Goal: Task Accomplishment & Management: Manage account settings

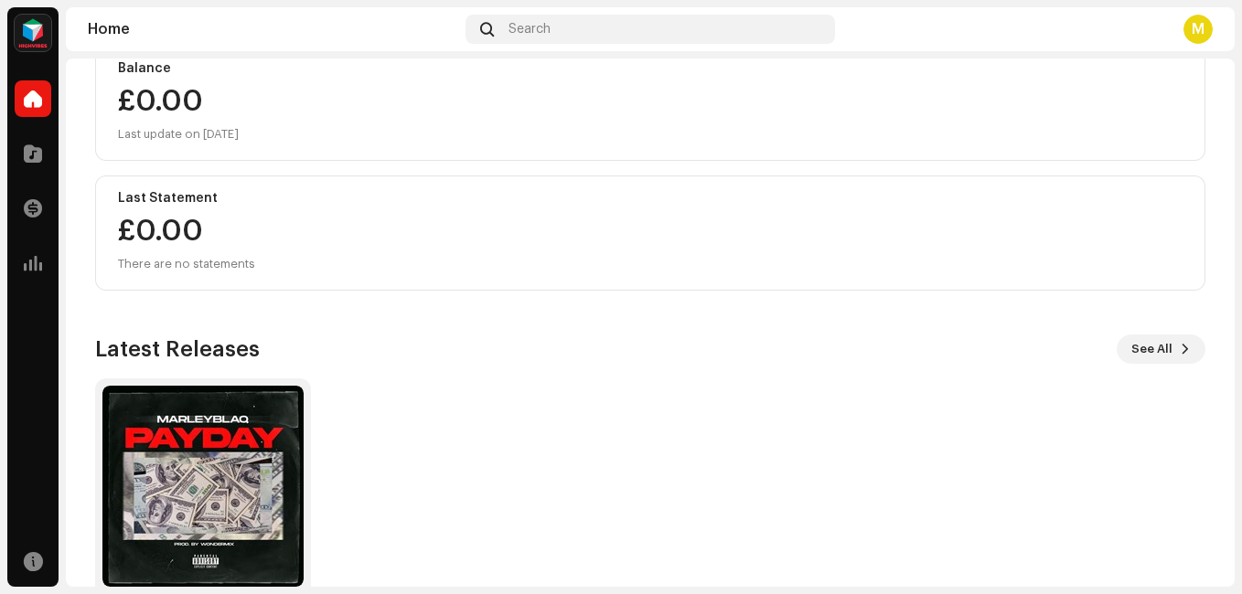
scroll to position [309, 0]
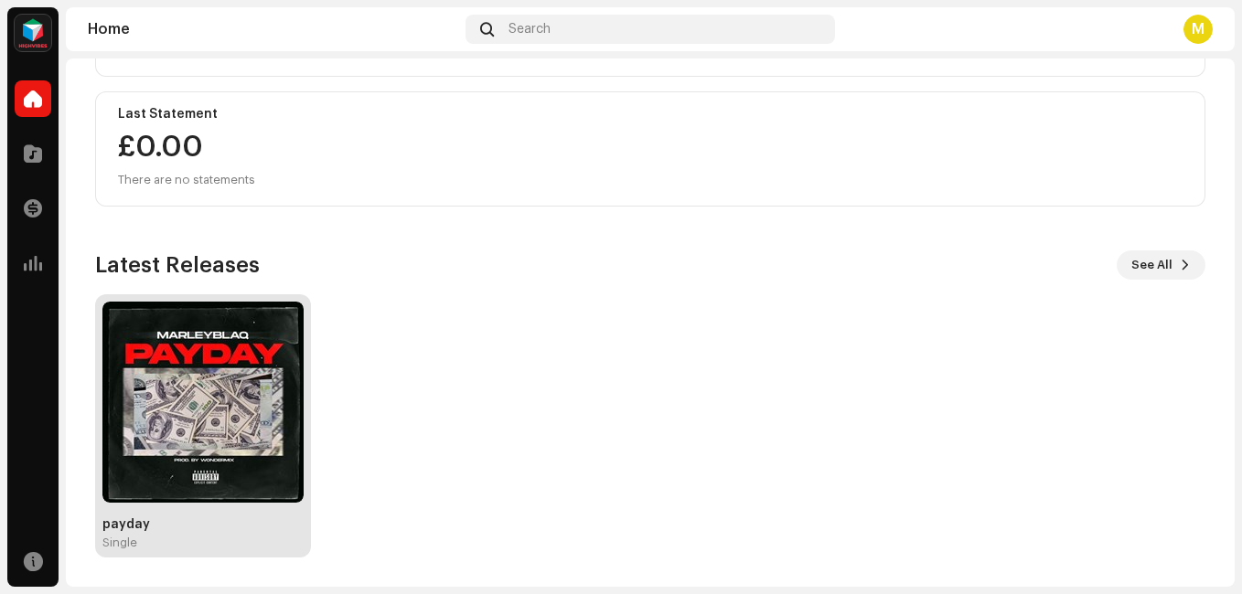
click at [241, 433] on img at bounding box center [202, 402] width 201 height 201
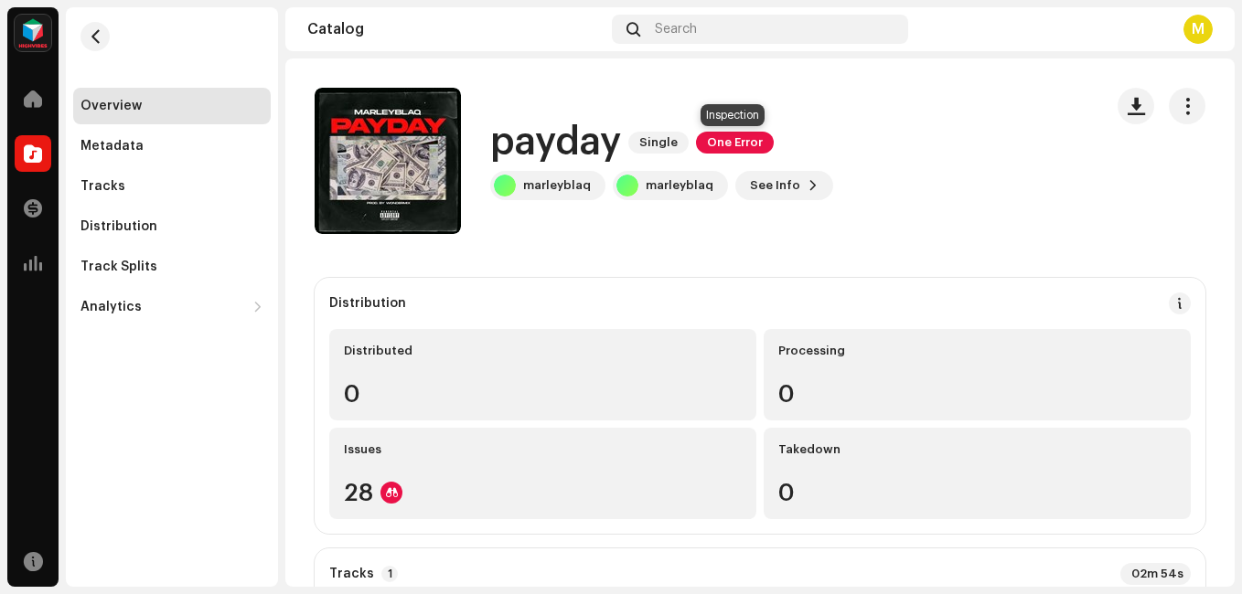
click at [719, 135] on span "One Error" at bounding box center [735, 143] width 78 height 22
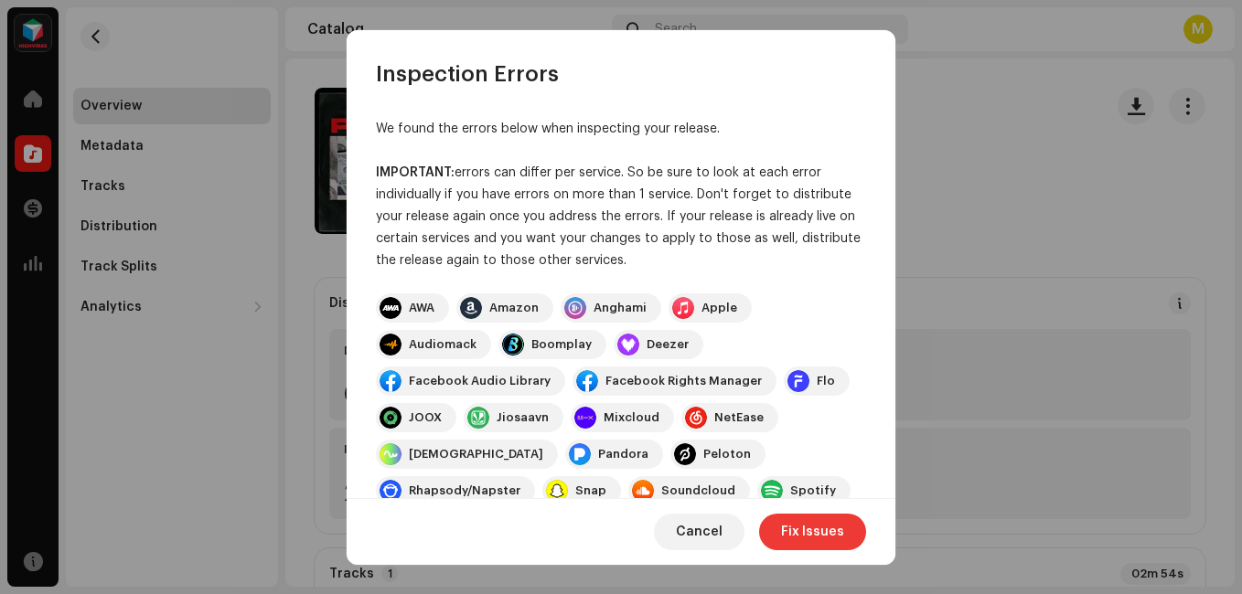
click at [800, 522] on span "Fix Issues" at bounding box center [812, 532] width 63 height 37
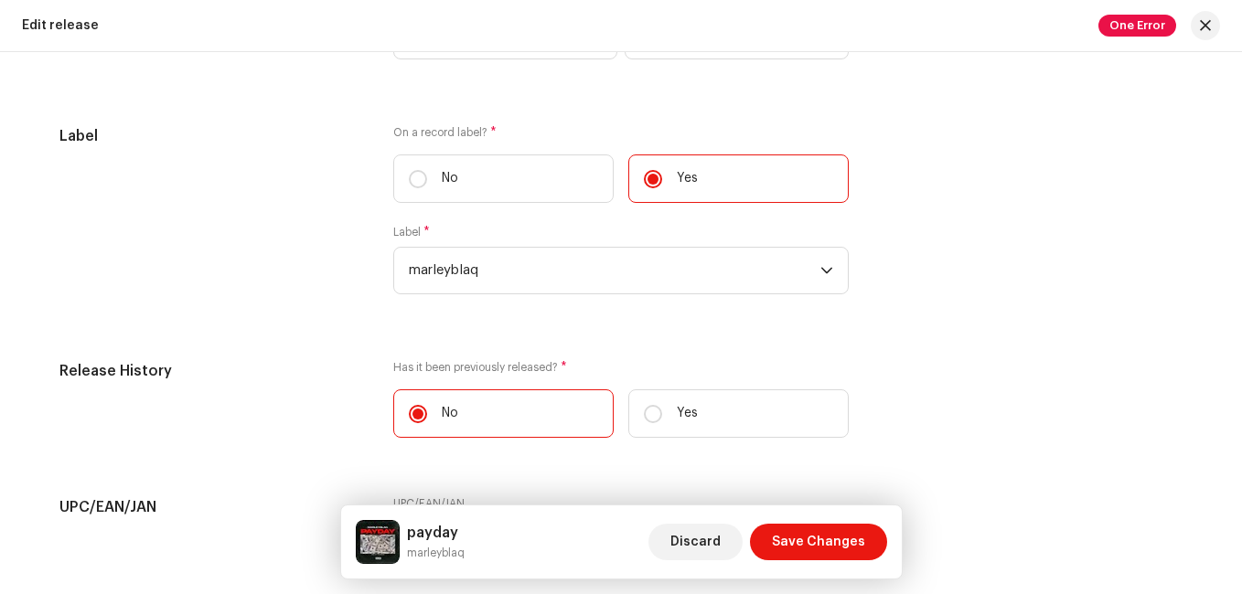
scroll to position [2795, 0]
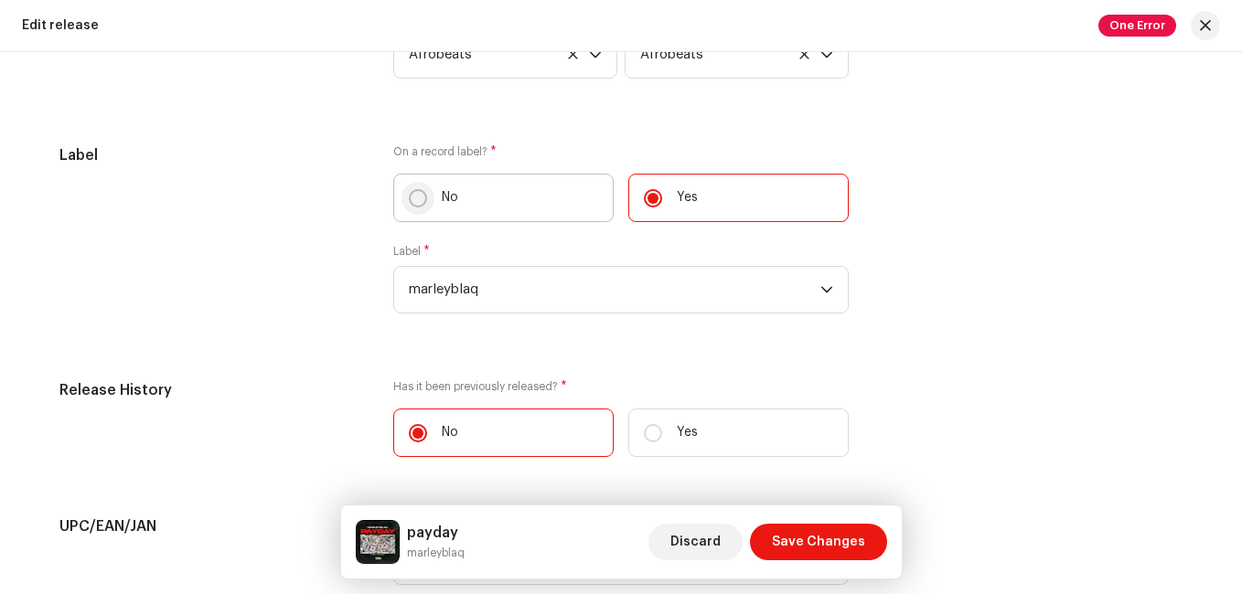
click at [409, 201] on p-radiobutton at bounding box center [418, 198] width 18 height 18
click at [409, 201] on input "No" at bounding box center [418, 198] width 18 height 18
radio input "true"
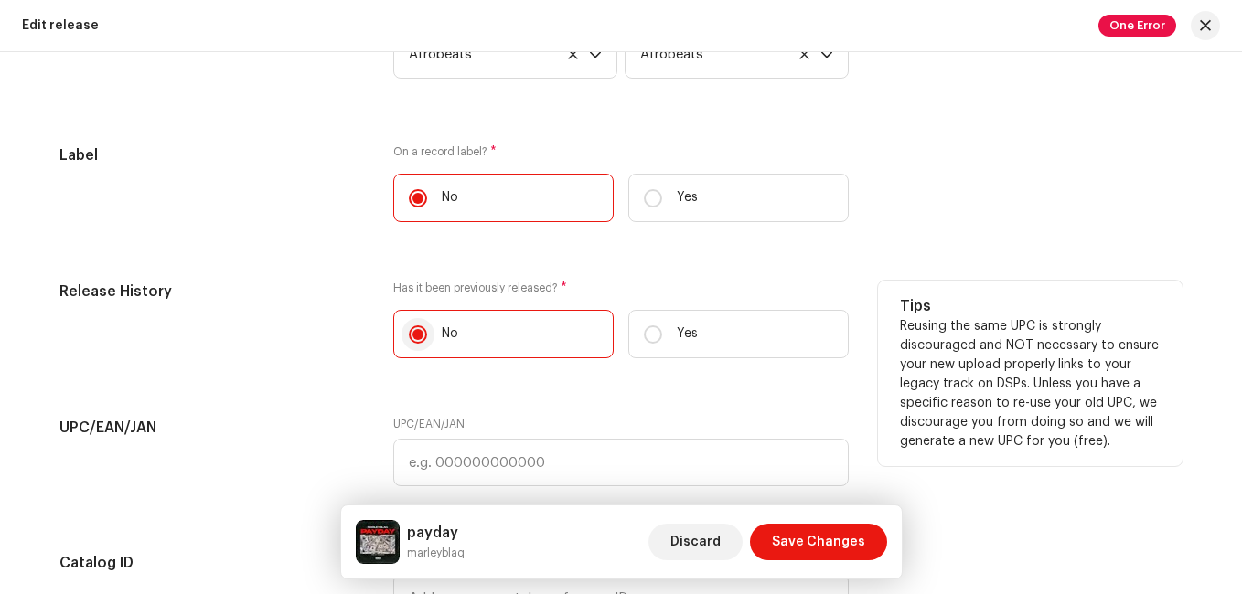
click at [412, 332] on input "No" at bounding box center [418, 335] width 18 height 18
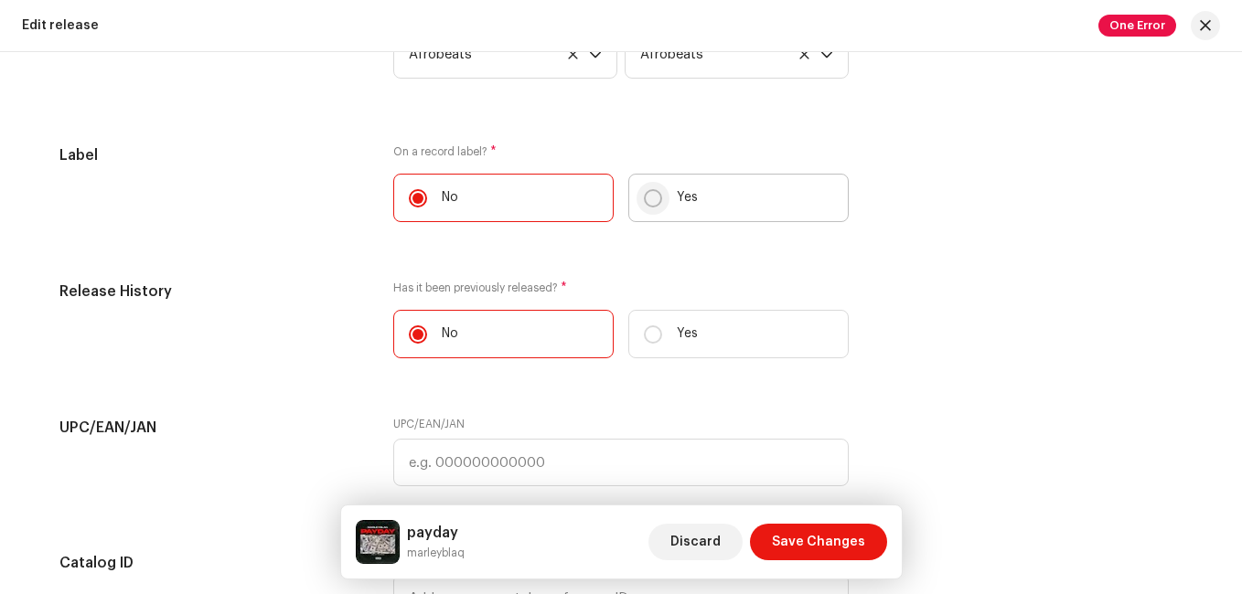
click at [646, 198] on input "Yes" at bounding box center [653, 198] width 18 height 18
radio input "true"
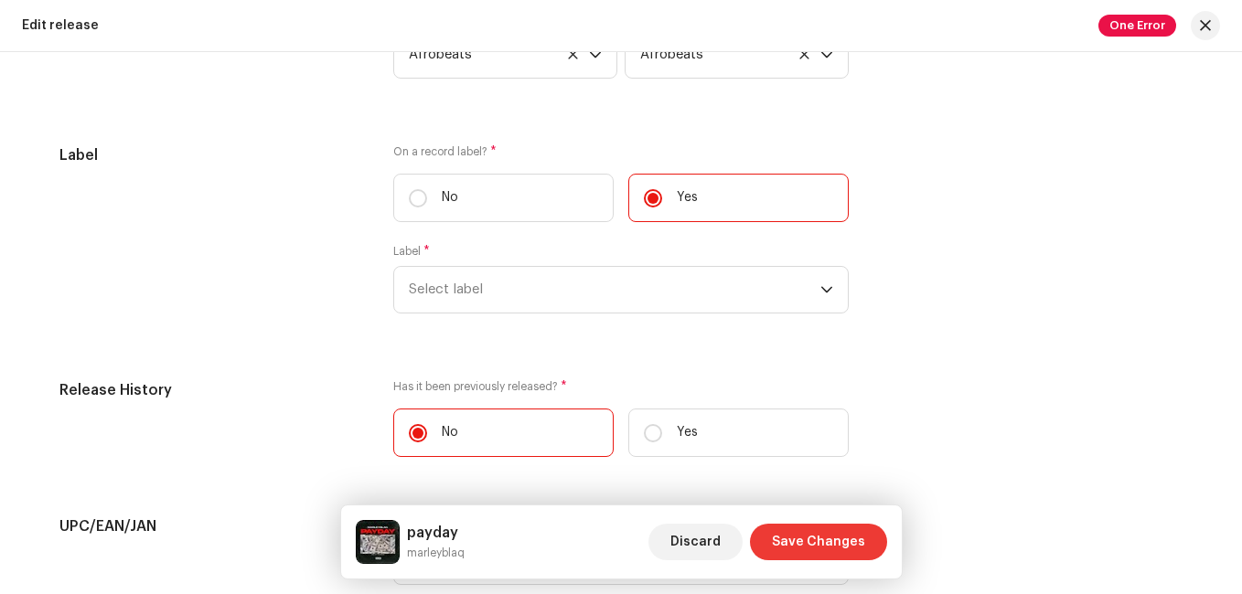
click at [825, 538] on span "Save Changes" at bounding box center [818, 542] width 93 height 37
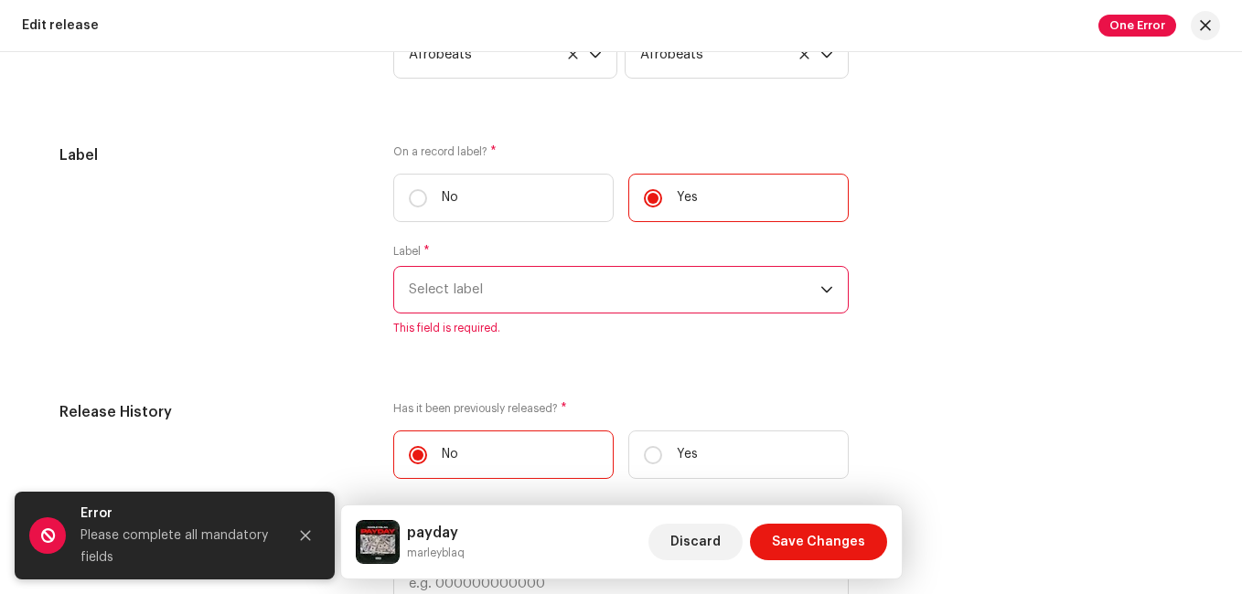
click at [820, 290] on icon "dropdown trigger" at bounding box center [826, 290] width 13 height 13
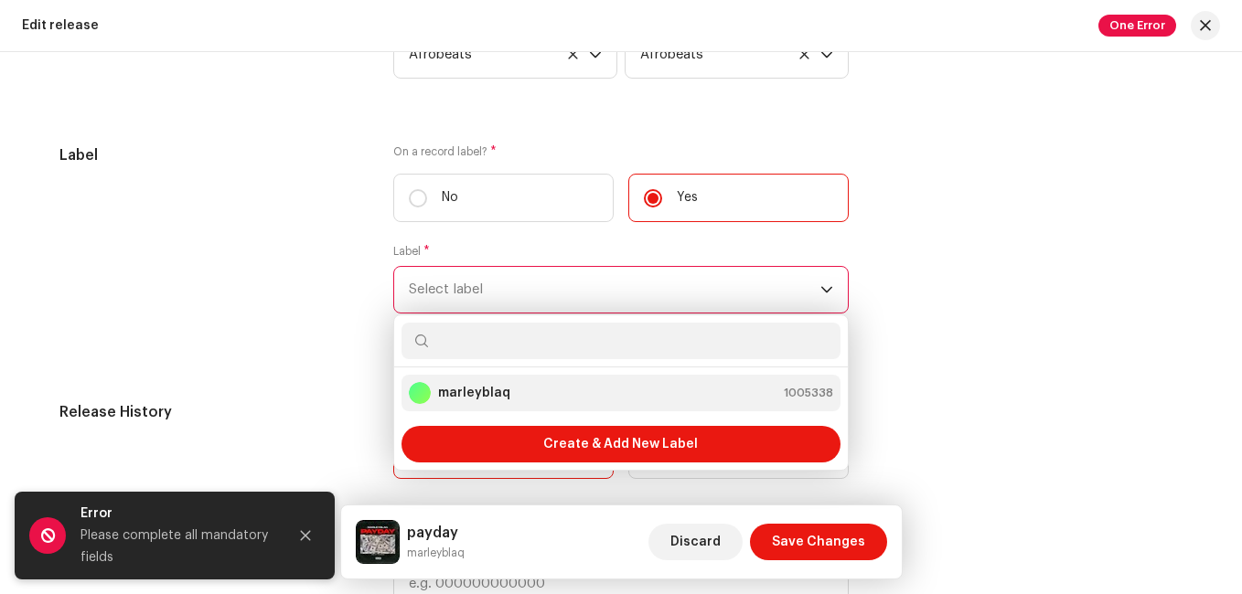
click at [663, 396] on div "marleyblaq 1005338" at bounding box center [621, 393] width 424 height 22
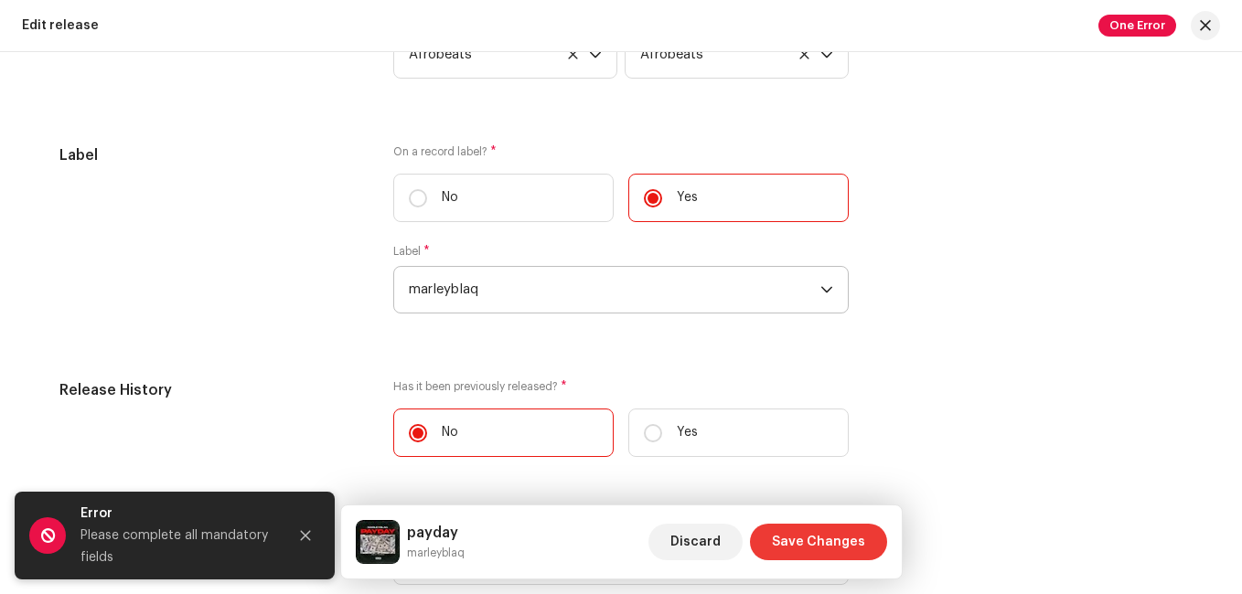
click at [788, 554] on span "Save Changes" at bounding box center [818, 542] width 93 height 37
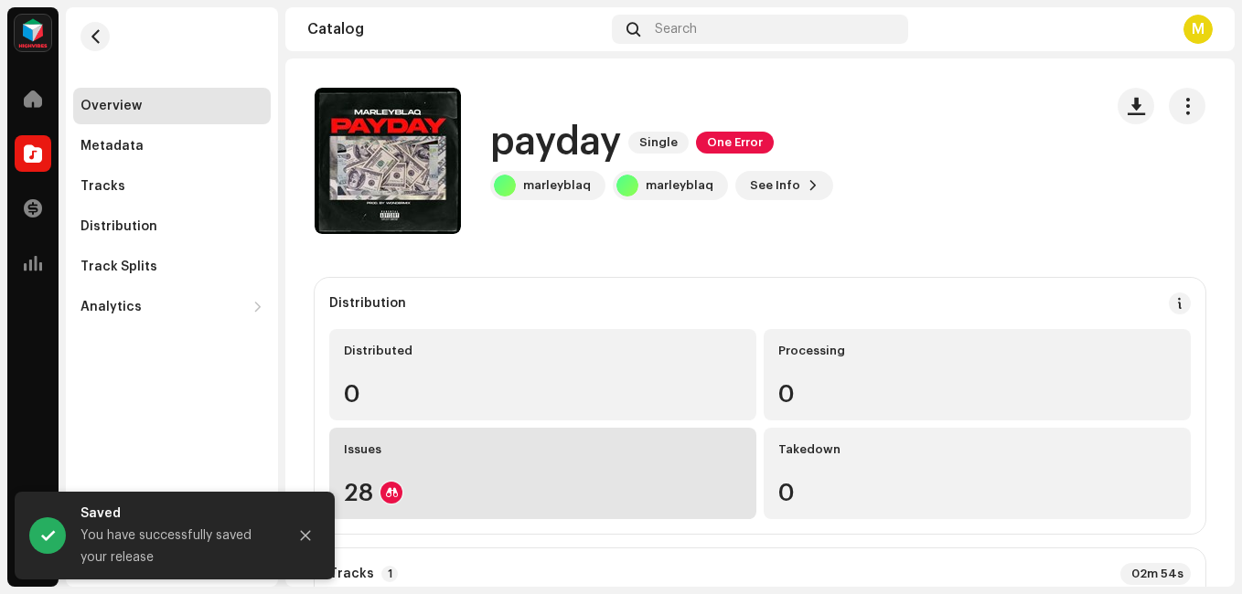
click at [633, 483] on div "28" at bounding box center [543, 493] width 398 height 24
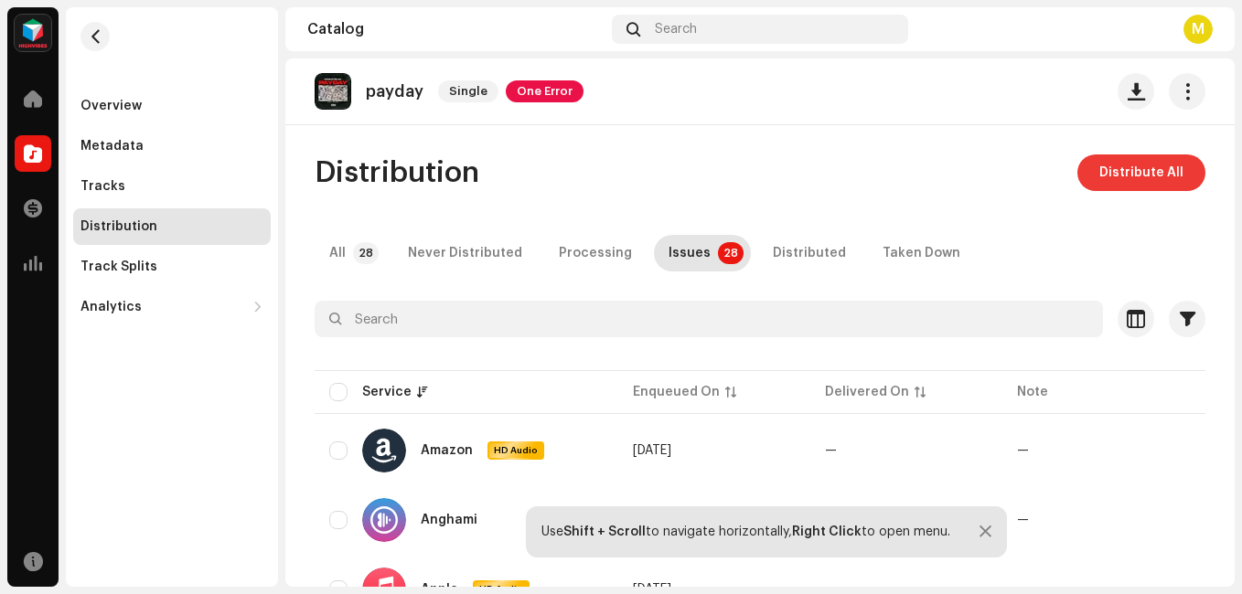
click at [1091, 175] on button "Distribute All" at bounding box center [1141, 173] width 128 height 37
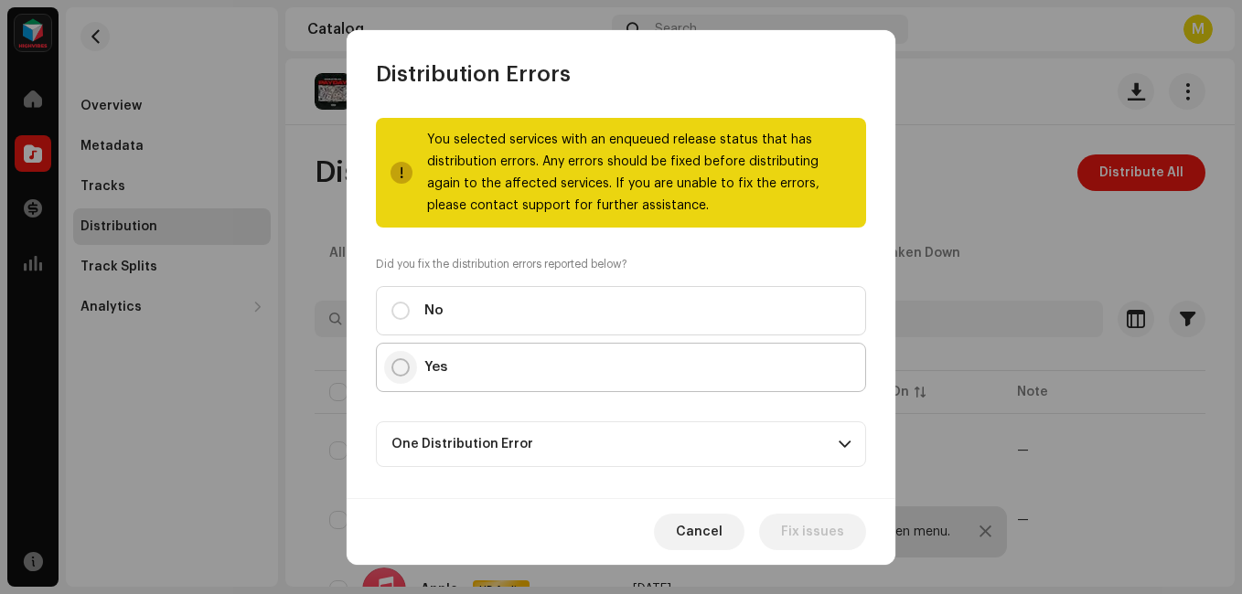
click at [402, 359] on input "Yes" at bounding box center [400, 368] width 18 height 18
radio input "true"
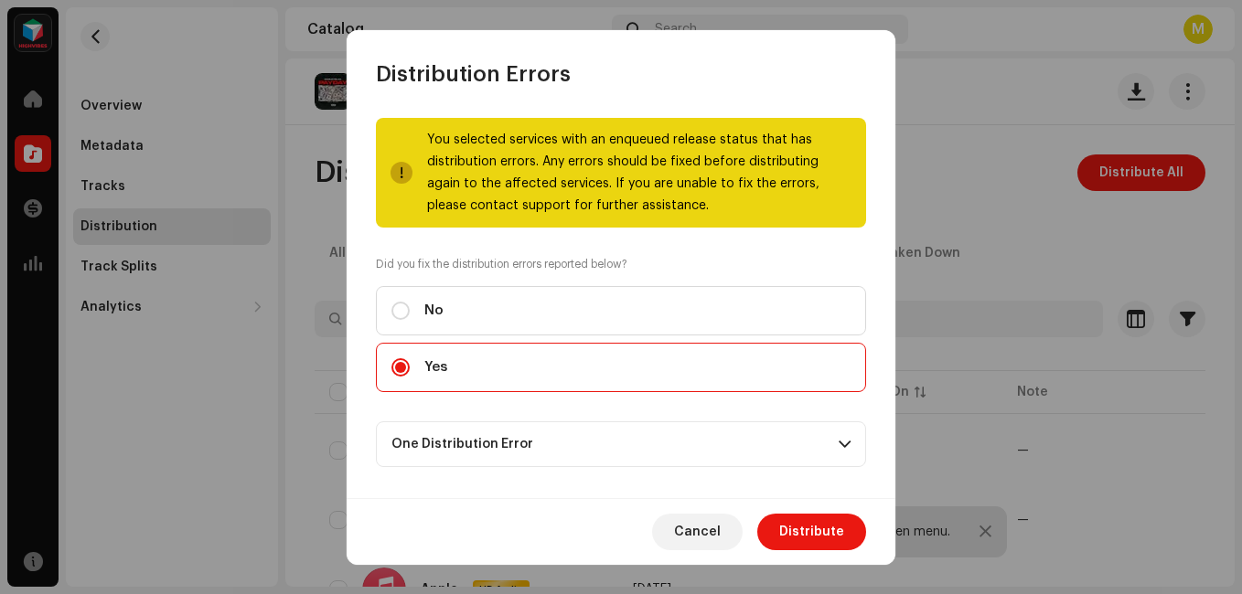
click at [562, 440] on p-accordion-header "One Distribution Error" at bounding box center [621, 445] width 490 height 46
click at [734, 440] on p-accordion-header "One Distribution Error" at bounding box center [621, 445] width 490 height 46
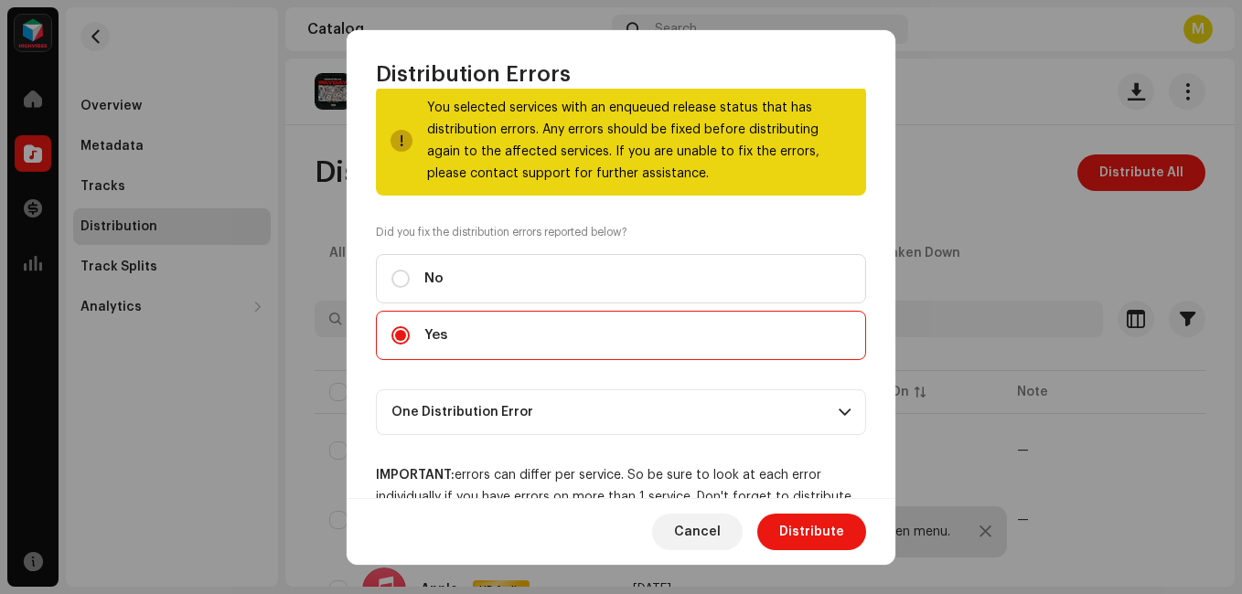
click at [835, 420] on p-accordion-header "One Distribution Error" at bounding box center [621, 413] width 490 height 46
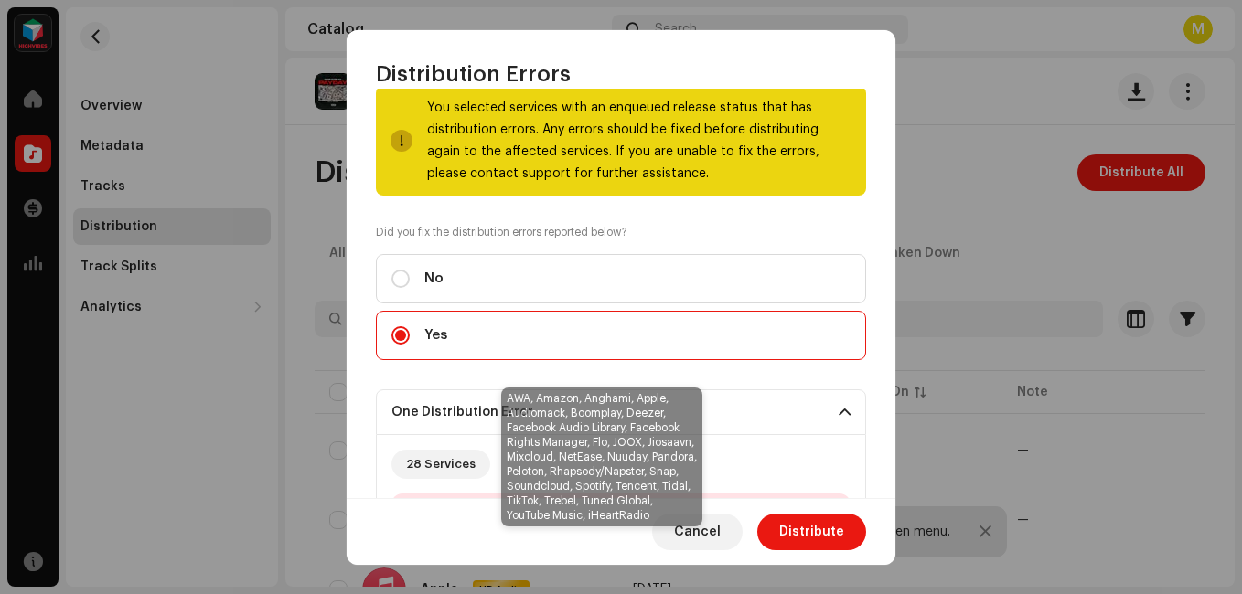
click at [437, 462] on div "28 Services" at bounding box center [441, 464] width 70 height 15
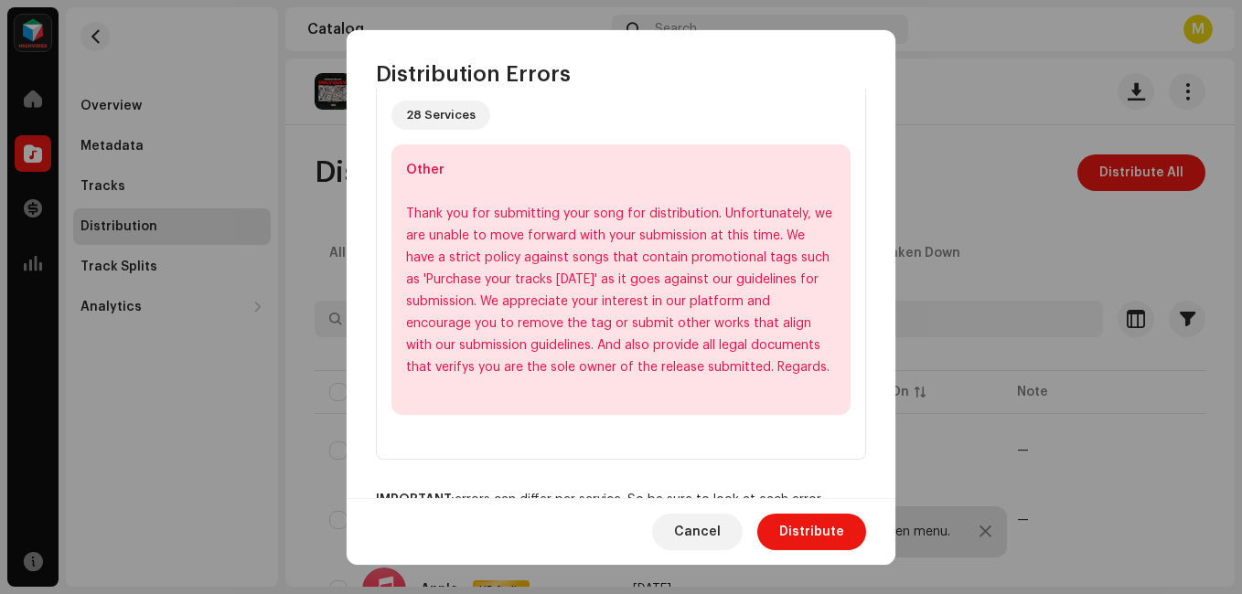
scroll to position [378, 0]
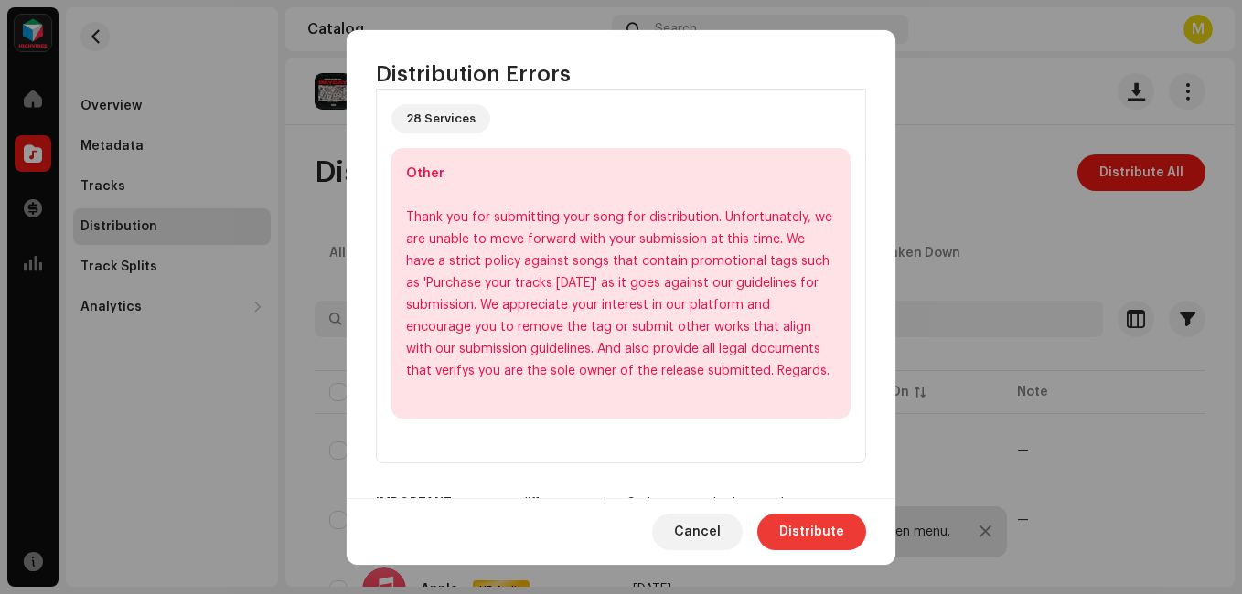
click at [810, 521] on span "Distribute" at bounding box center [811, 532] width 65 height 37
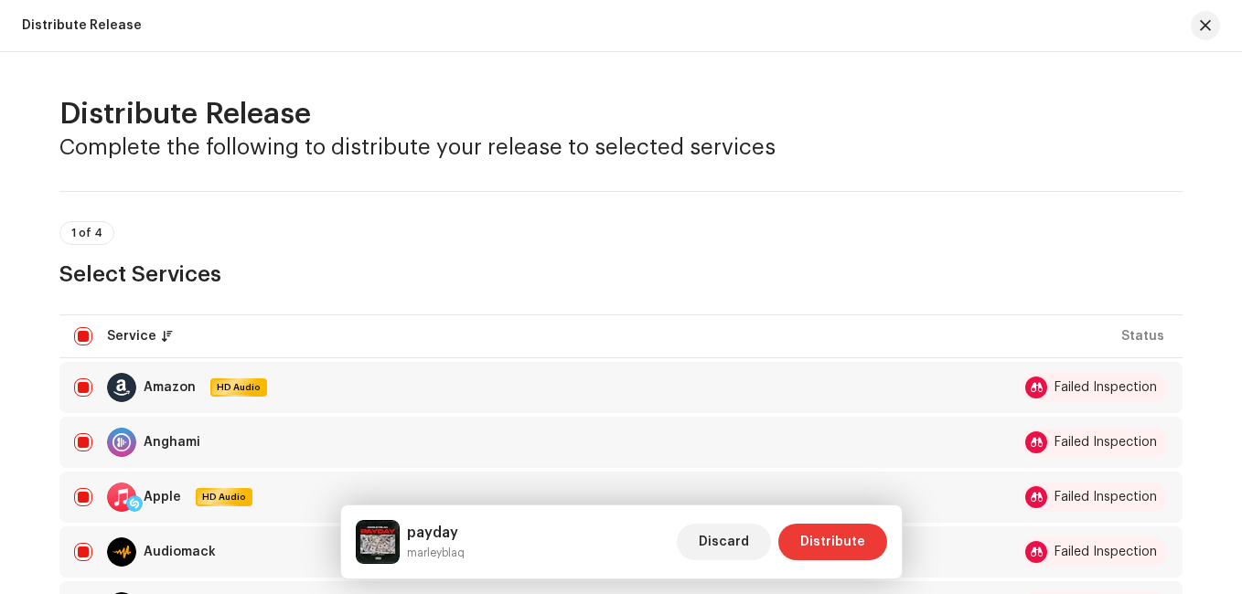
click at [795, 532] on button "Distribute" at bounding box center [832, 542] width 109 height 37
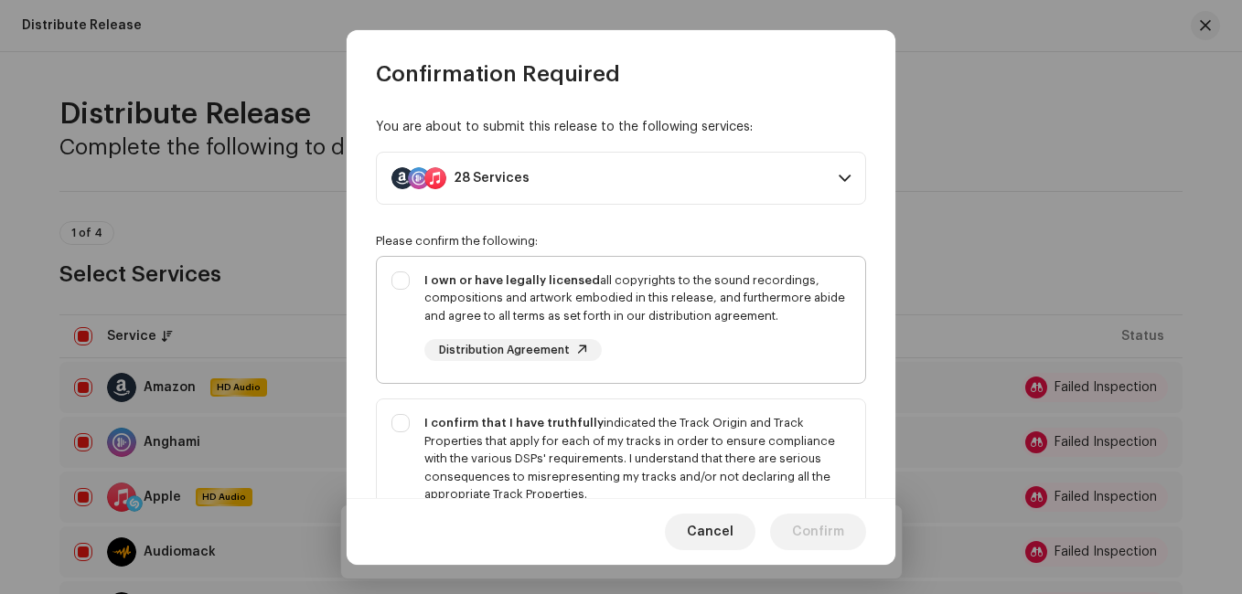
click at [404, 270] on div "I own or have legally licensed all copyrights to the sound recordings, composit…" at bounding box center [621, 317] width 488 height 120
checkbox input "true"
drag, startPoint x: 401, startPoint y: 425, endPoint x: 422, endPoint y: 422, distance: 20.5
click at [401, 423] on div "I confirm that I have truthfully indicated the Track Origin and Track Propertie…" at bounding box center [621, 477] width 488 height 155
checkbox input "true"
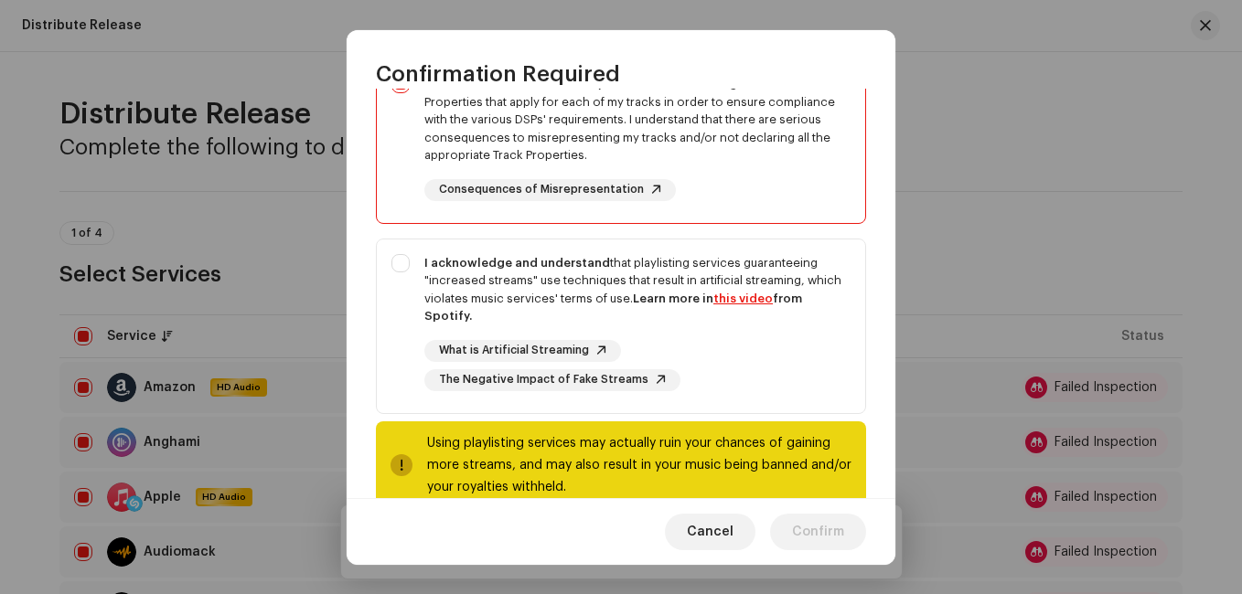
scroll to position [362, 0]
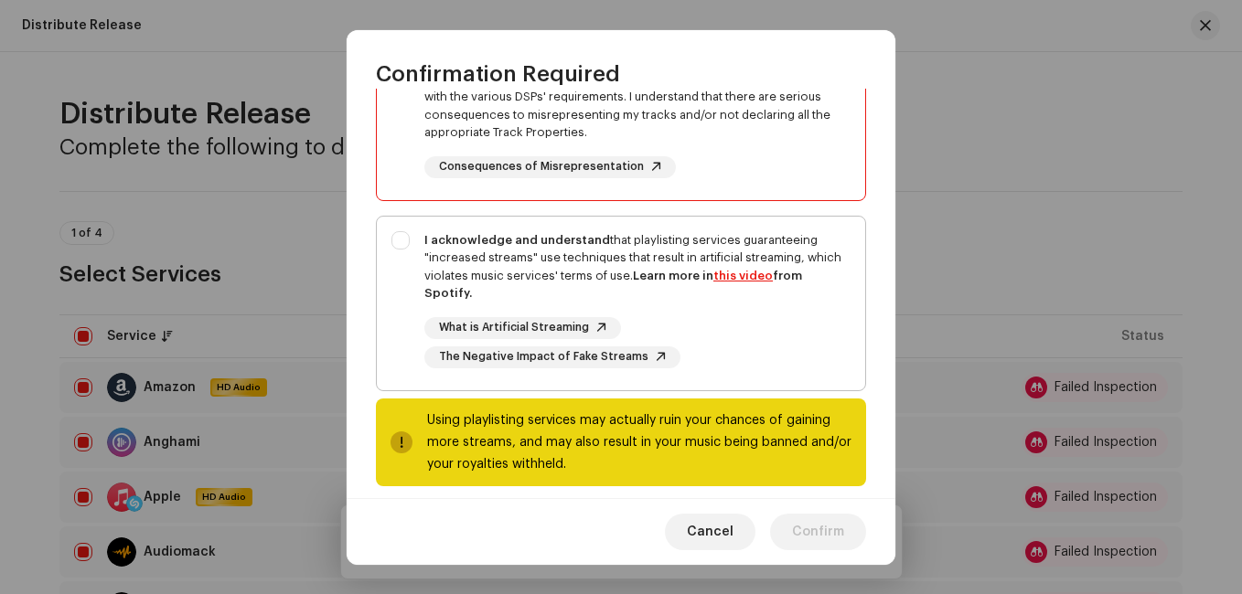
click at [416, 227] on div "I acknowledge and understand that playlisting services guaranteeing "increased …" at bounding box center [621, 300] width 488 height 166
checkbox input "true"
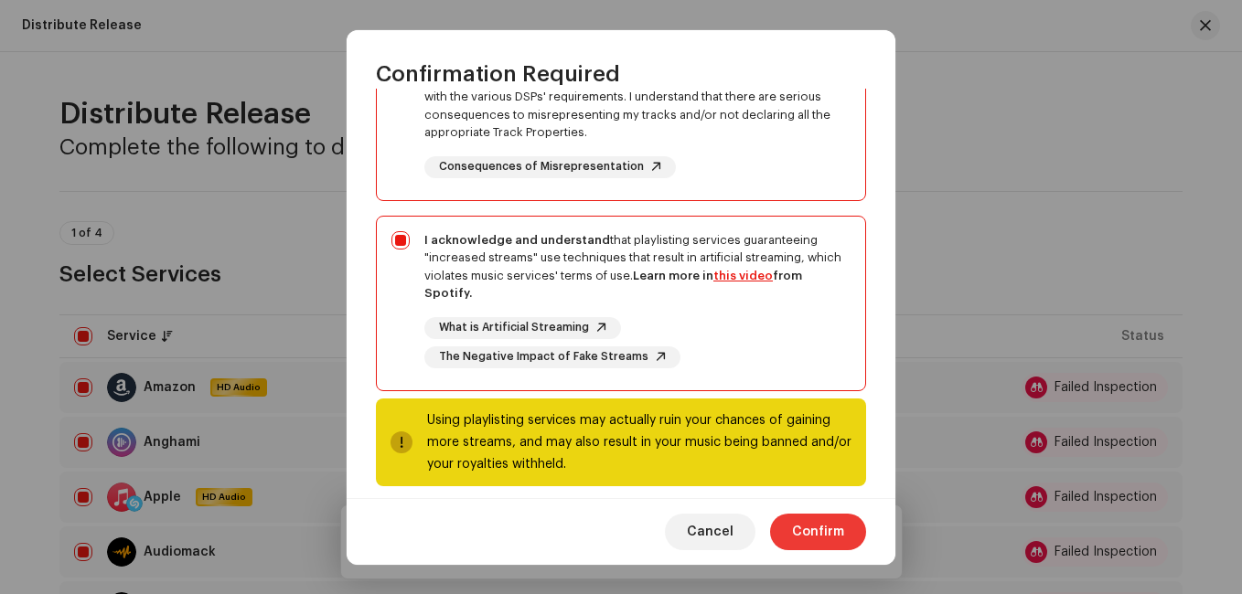
click at [798, 525] on span "Confirm" at bounding box center [818, 532] width 52 height 37
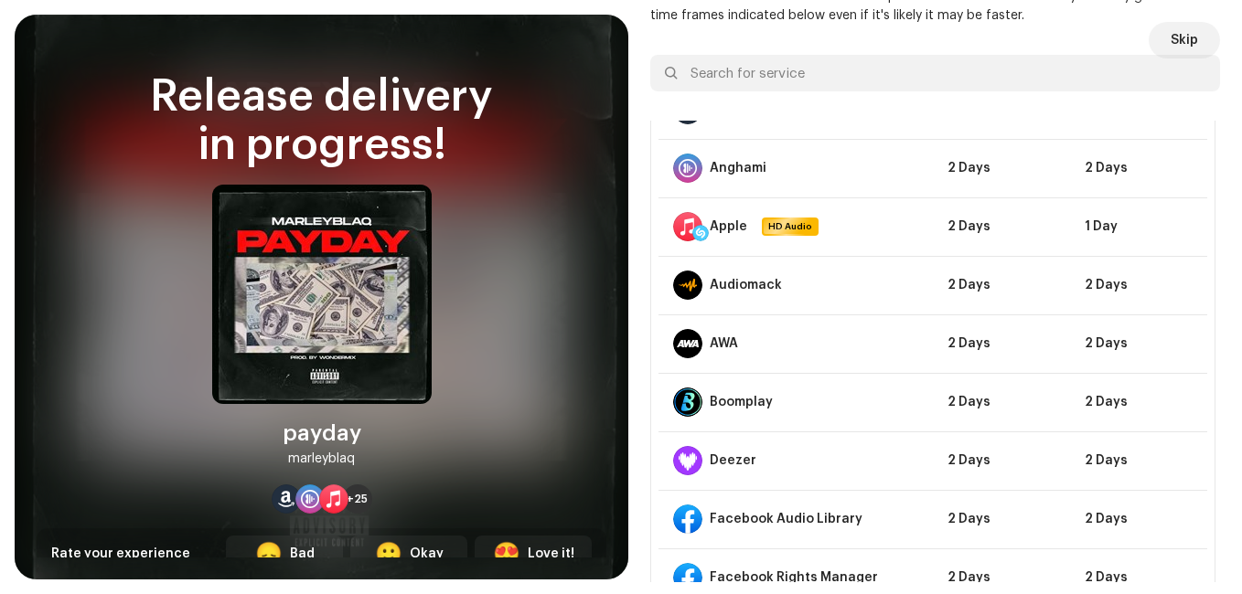
scroll to position [0, 0]
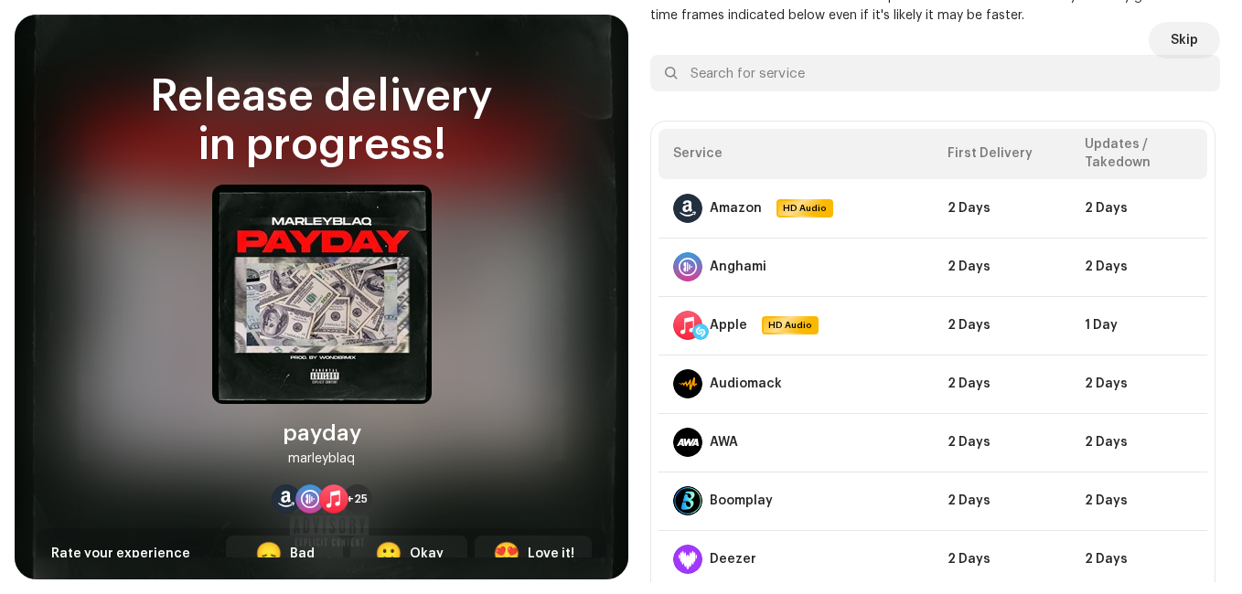
click at [1172, 37] on span "Skip" at bounding box center [1184, 40] width 27 height 37
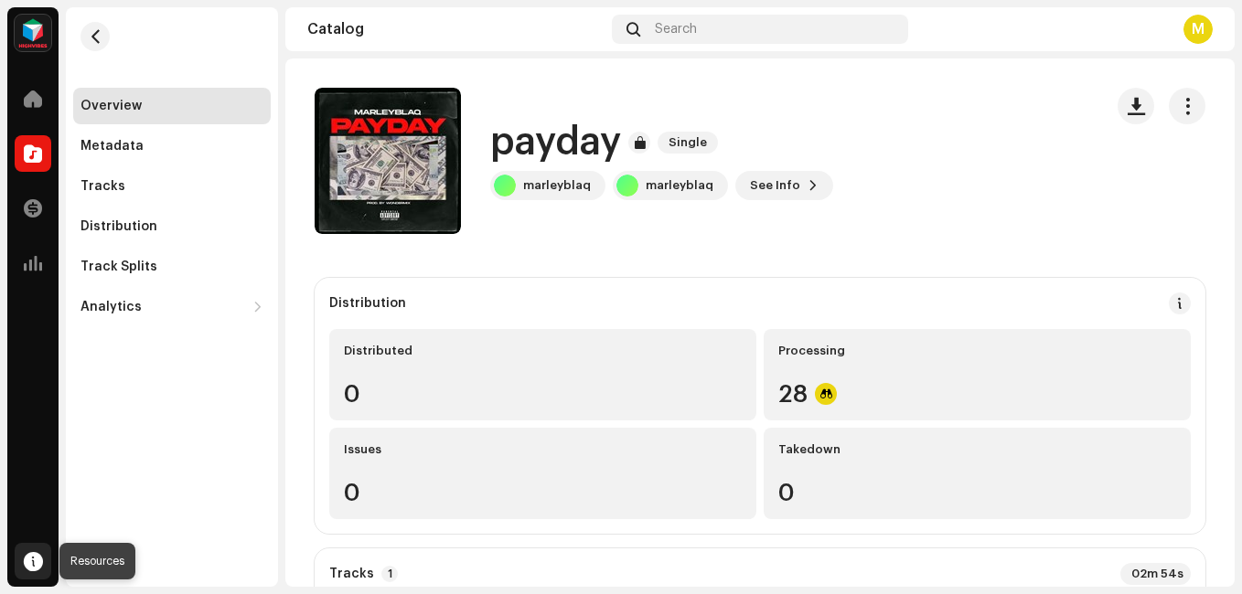
click at [36, 576] on div at bounding box center [33, 561] width 37 height 37
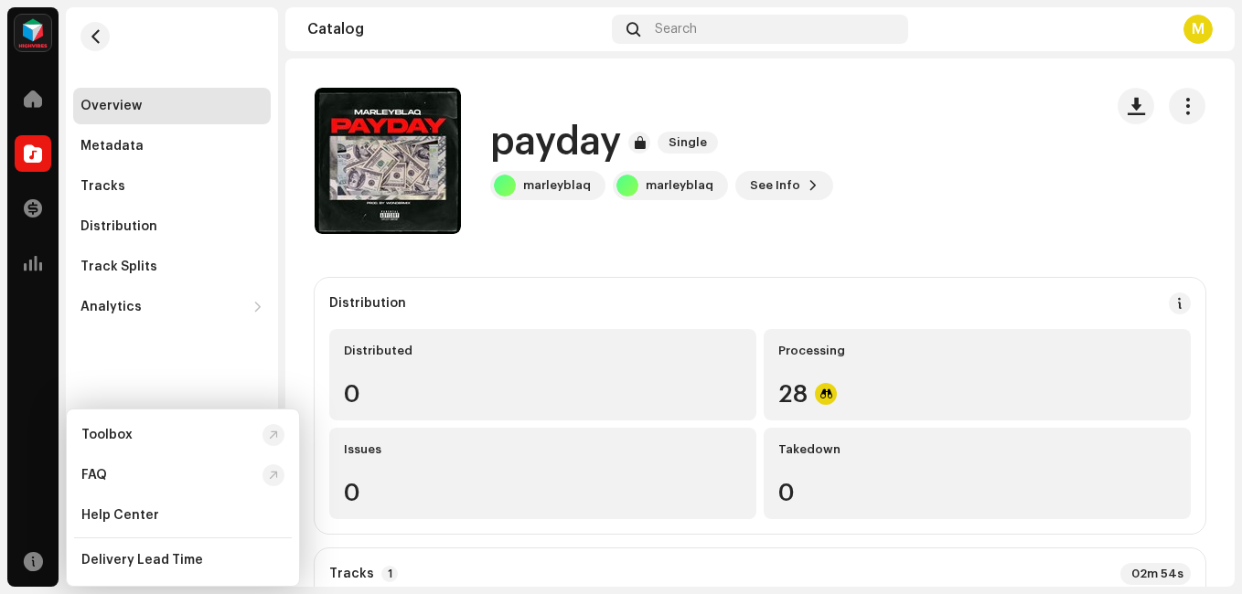
click at [23, 27] on img at bounding box center [33, 33] width 37 height 37
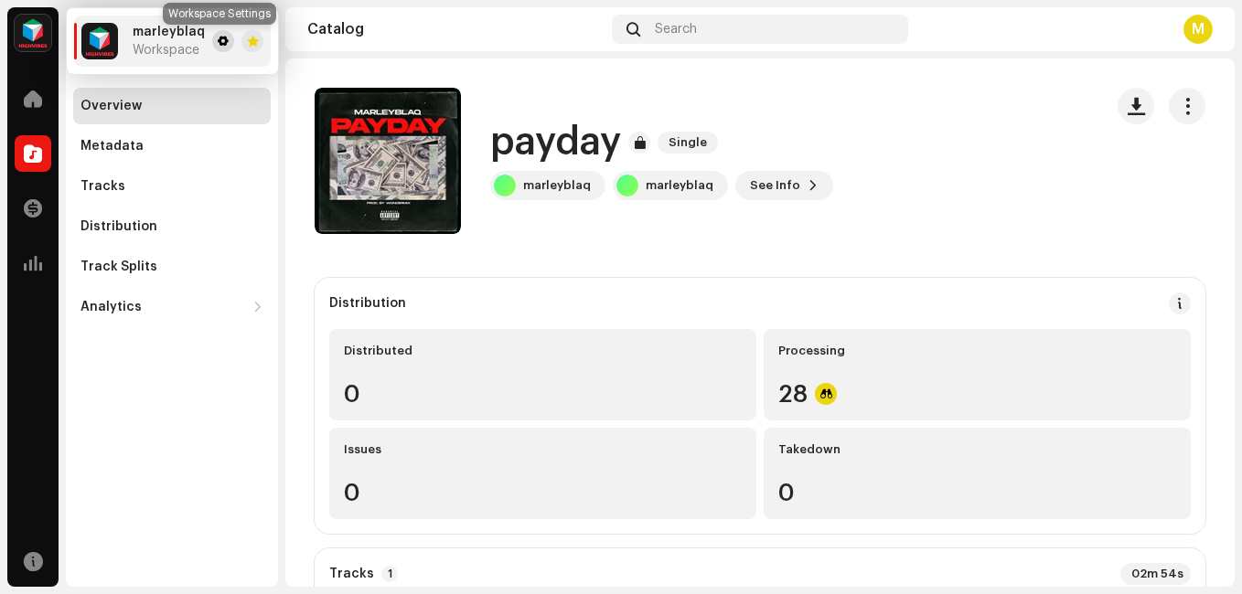
click at [218, 47] on span at bounding box center [223, 41] width 11 height 15
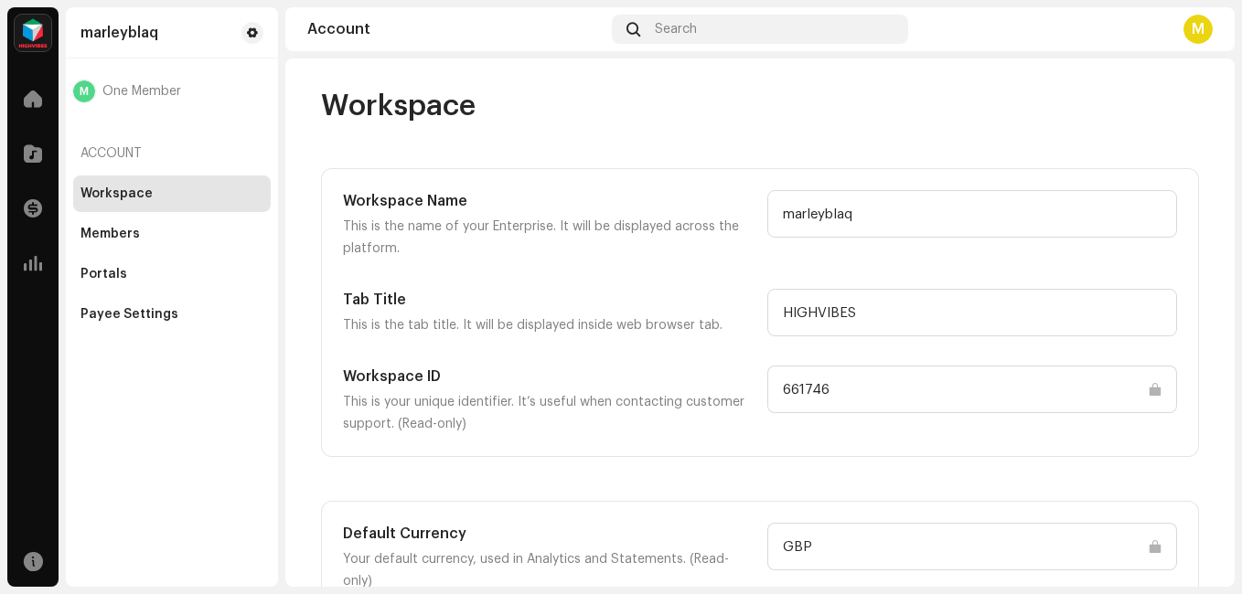
click at [1206, 22] on div "M" at bounding box center [1197, 29] width 29 height 29
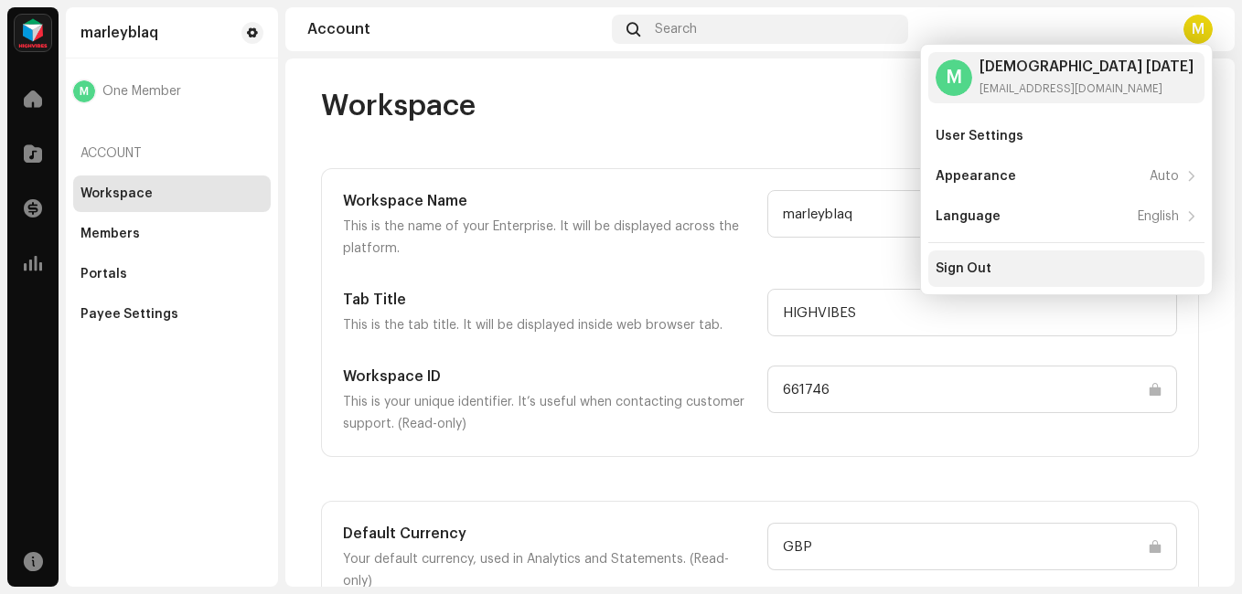
click at [973, 264] on div "Sign Out" at bounding box center [964, 269] width 56 height 15
